Goal: Complete application form

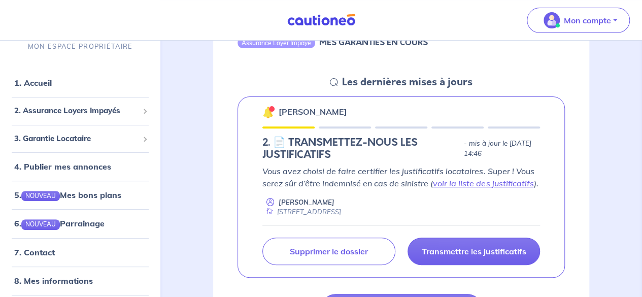
scroll to position [195, 0]
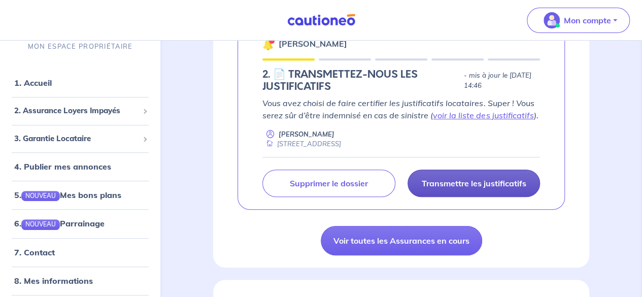
click at [501, 184] on p "Transmettre les justificatifs" at bounding box center [473, 183] width 104 height 10
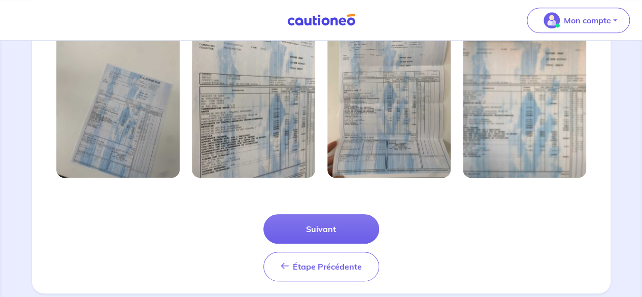
scroll to position [379, 0]
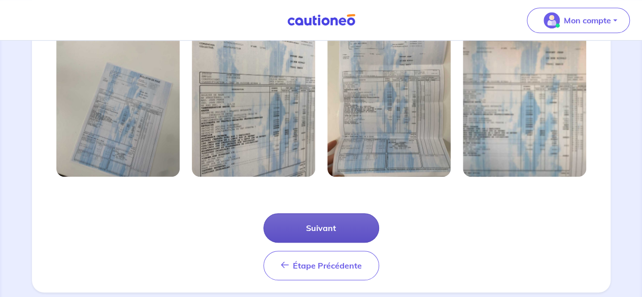
click at [355, 232] on button "Suivant" at bounding box center [321, 227] width 116 height 29
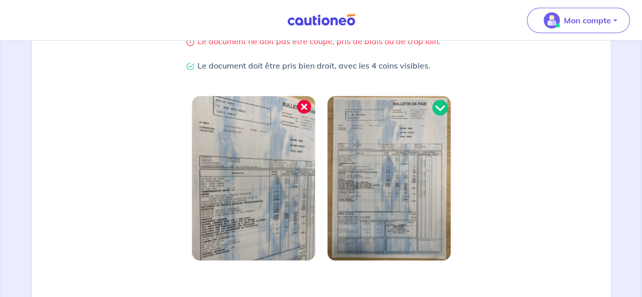
scroll to position [350, 0]
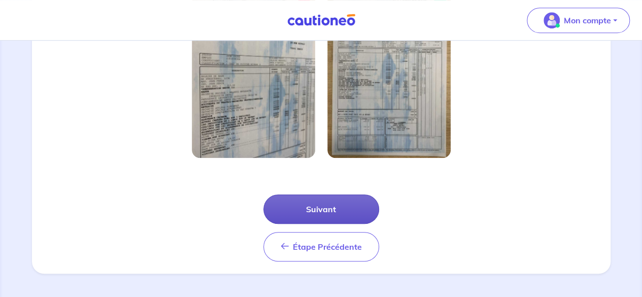
click at [355, 213] on button "Suivant" at bounding box center [321, 208] width 116 height 29
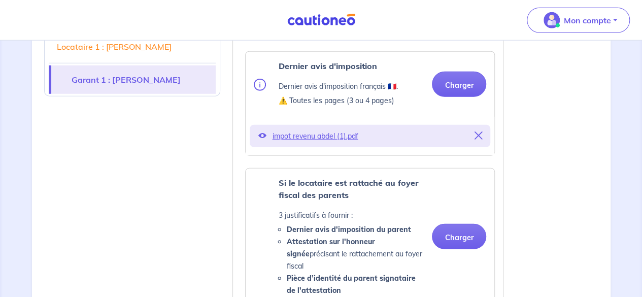
scroll to position [1343, 0]
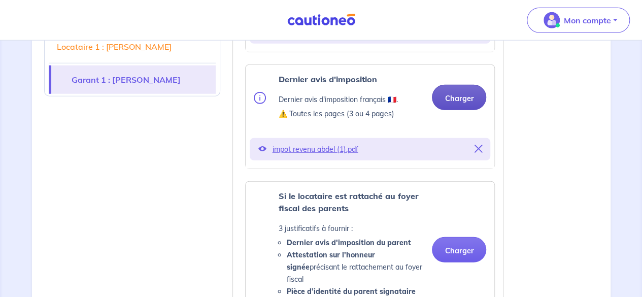
click at [463, 105] on button "Charger" at bounding box center [459, 97] width 54 height 25
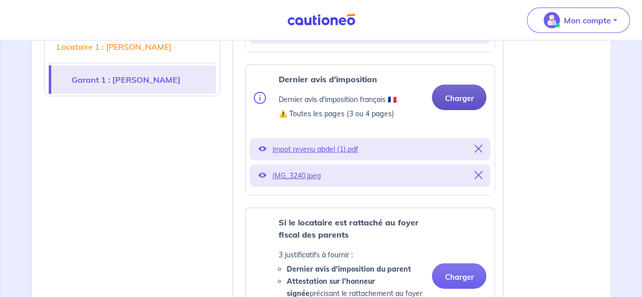
click at [458, 110] on button "Charger" at bounding box center [459, 97] width 54 height 25
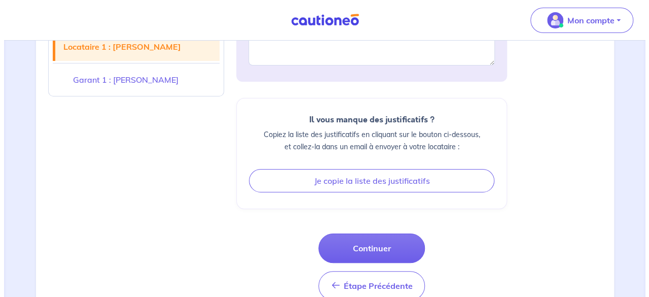
scroll to position [1933, 0]
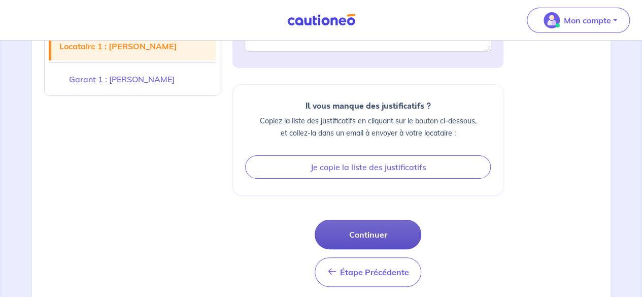
click at [381, 231] on button "Continuer" at bounding box center [368, 234] width 107 height 29
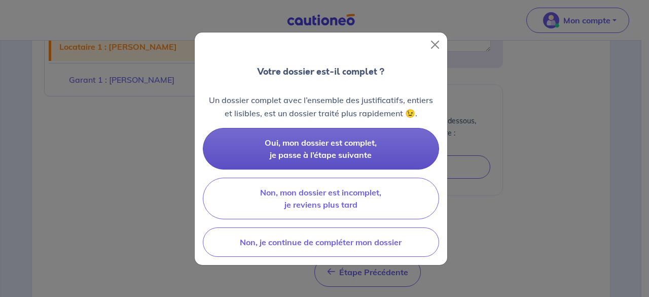
click at [368, 158] on span "Oui, mon dossier est complet, je passe à l’étape suivante" at bounding box center [321, 148] width 112 height 22
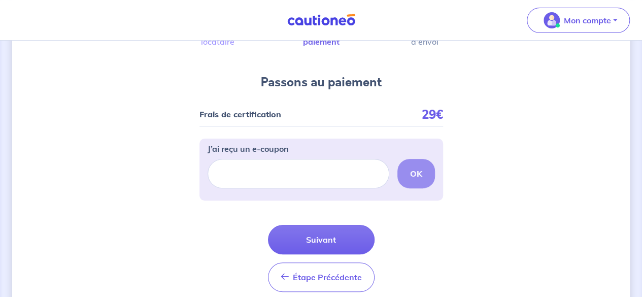
scroll to position [85, 0]
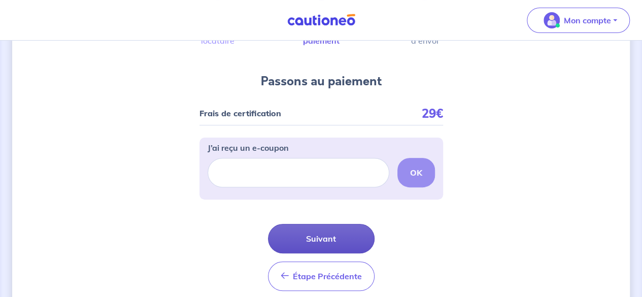
click at [322, 236] on button "Suivant" at bounding box center [321, 238] width 107 height 29
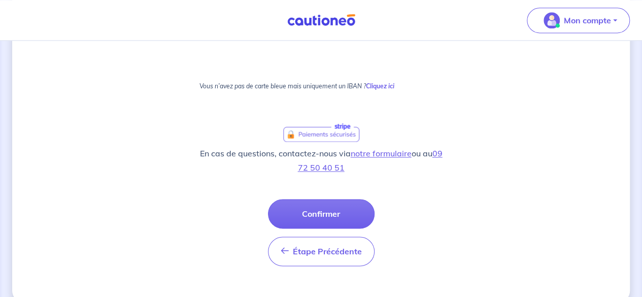
scroll to position [702, 0]
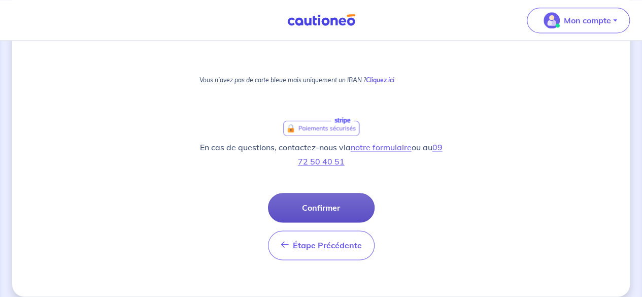
click at [330, 206] on button "Confirmer" at bounding box center [321, 207] width 107 height 29
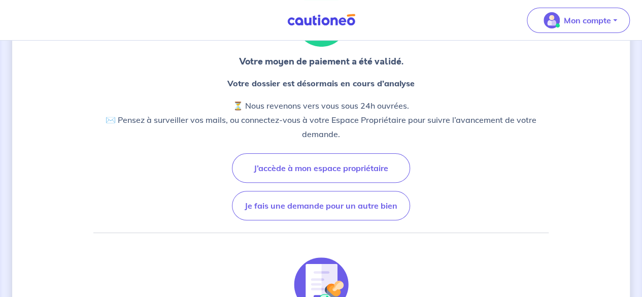
scroll to position [86, 0]
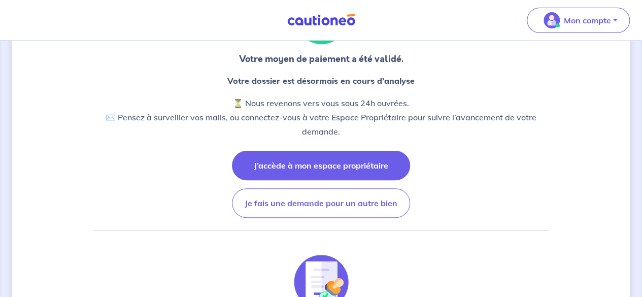
click at [310, 165] on button "J’accède à mon espace propriétaire" at bounding box center [321, 165] width 178 height 29
